Goal: Check status: Check status

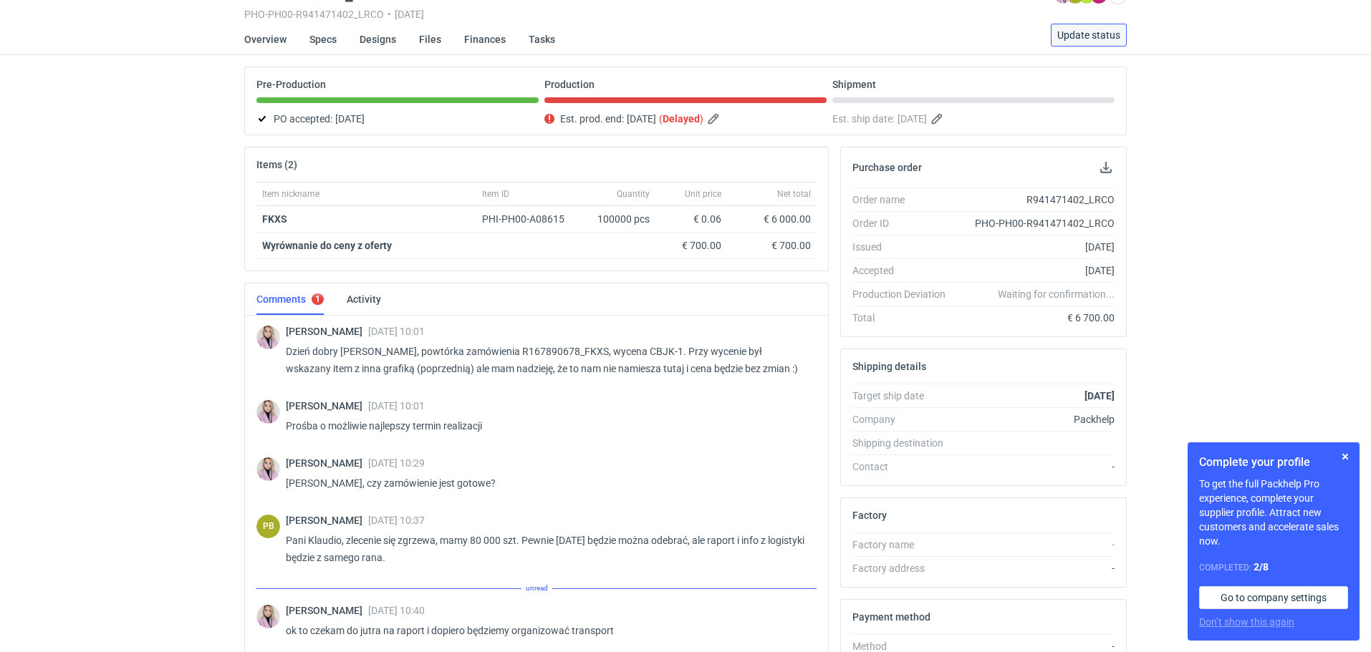
click at [1080, 30] on span "Update status" at bounding box center [1088, 35] width 63 height 10
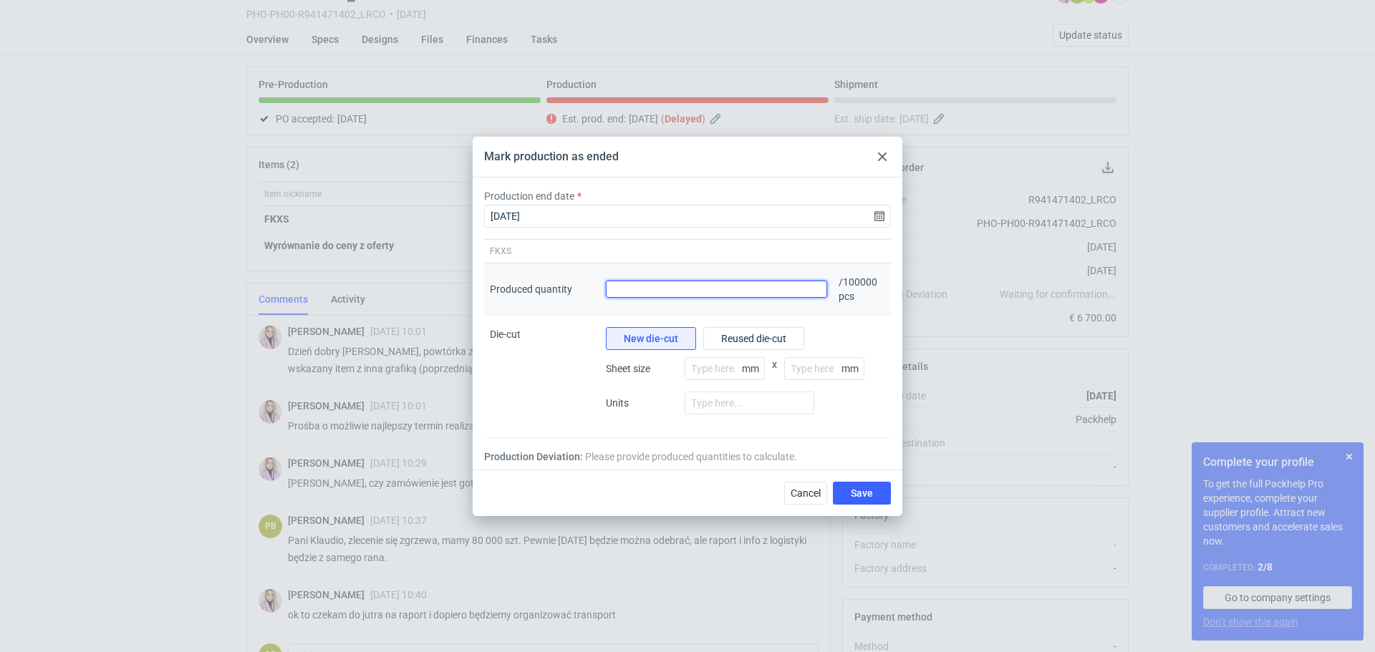
click at [628, 289] on input "Produced quantity" at bounding box center [716, 289] width 221 height 17
type input "101600"
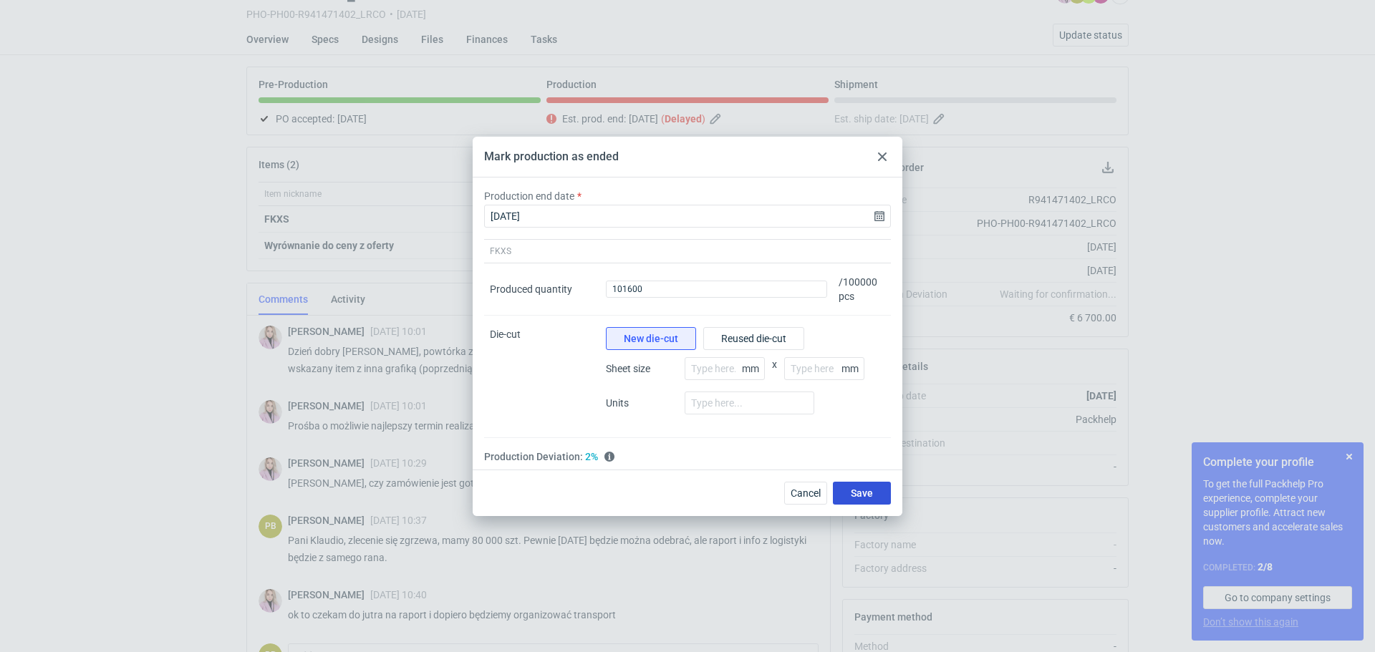
click at [874, 493] on button "Save" at bounding box center [862, 493] width 58 height 23
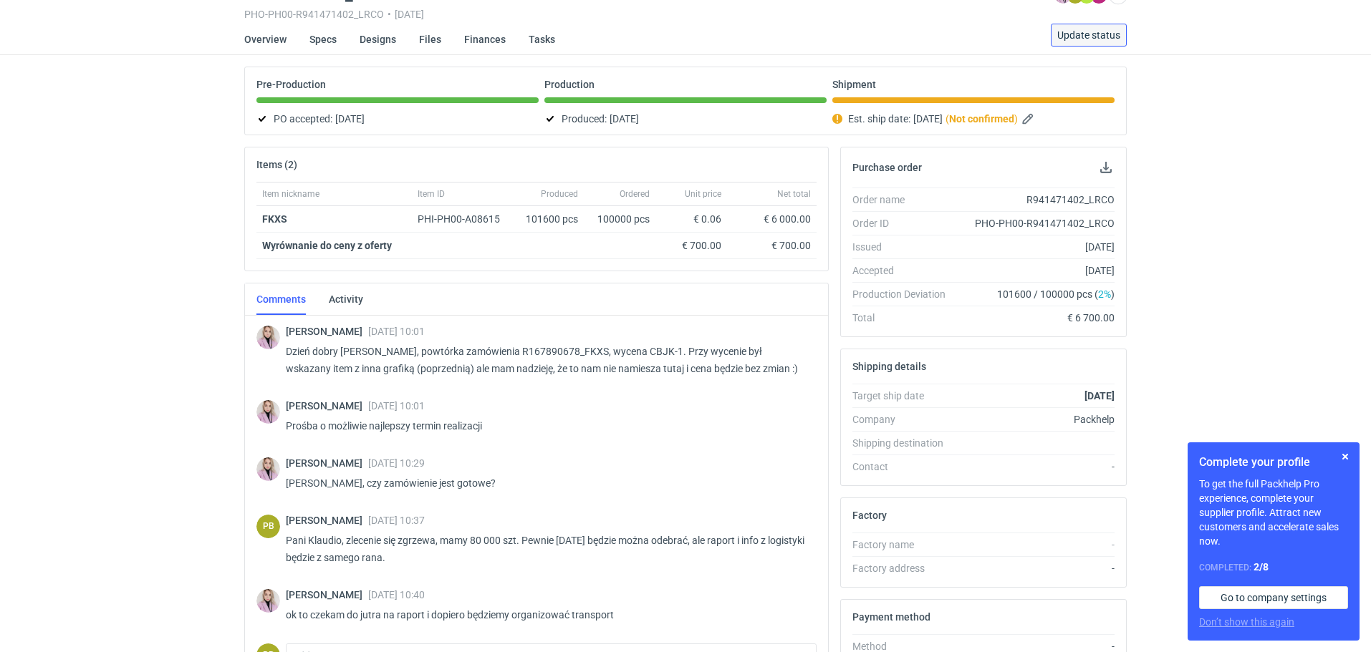
click at [1091, 31] on span "Update status" at bounding box center [1088, 35] width 63 height 10
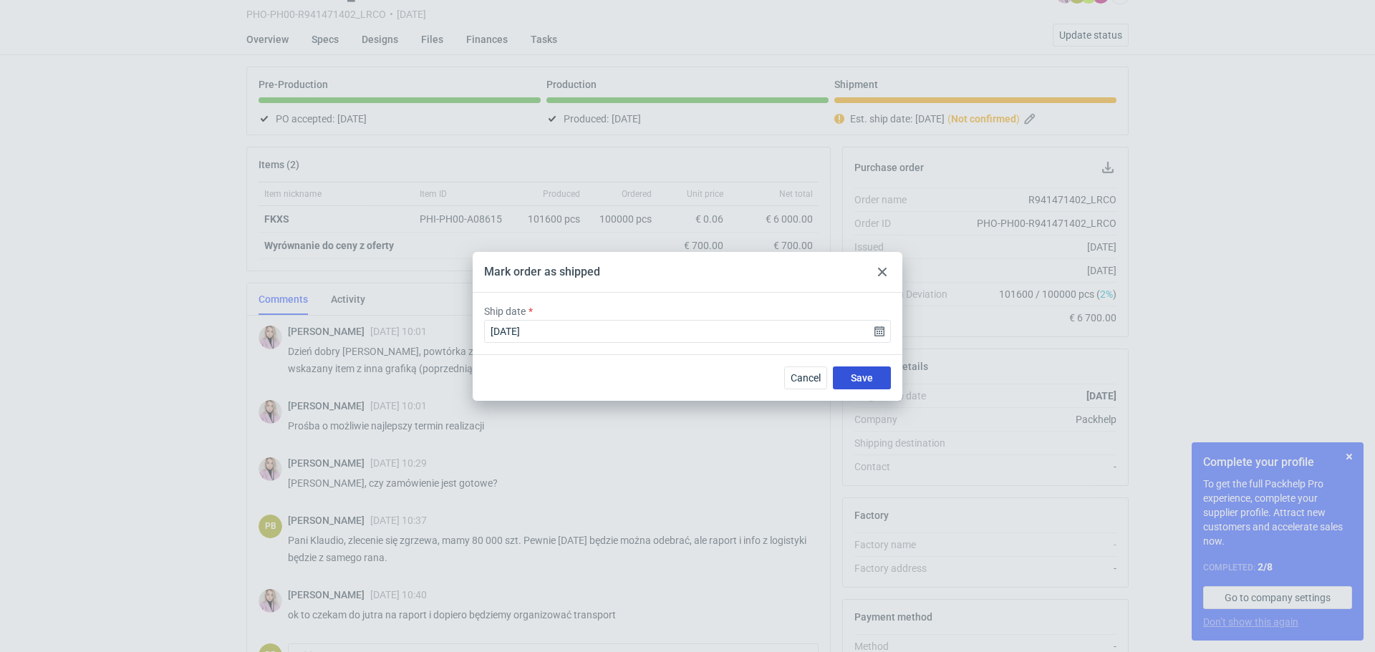
click at [874, 371] on button "Save" at bounding box center [862, 378] width 58 height 23
